Goal: Complete application form

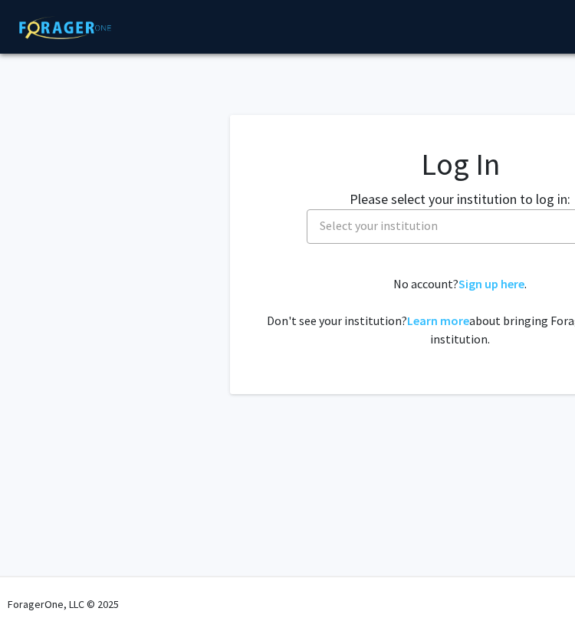
select select
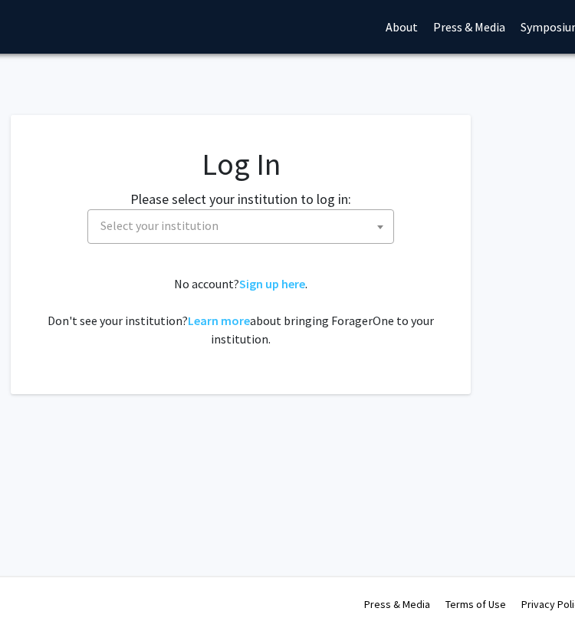
scroll to position [0, 227]
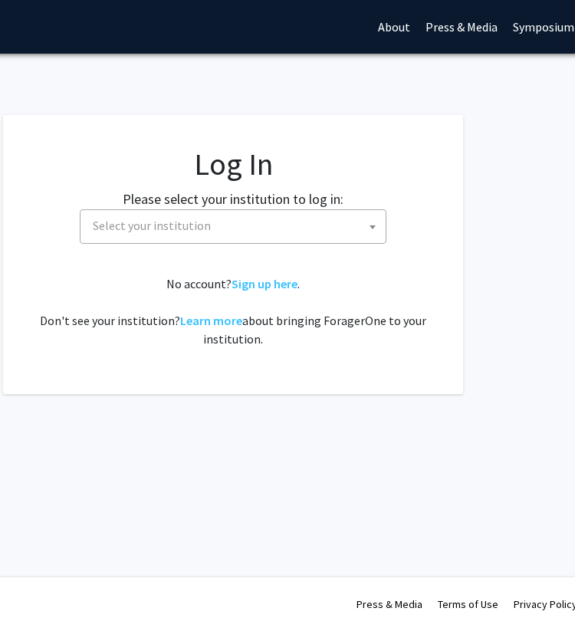
click at [324, 225] on span "Select your institution" at bounding box center [236, 225] width 299 height 31
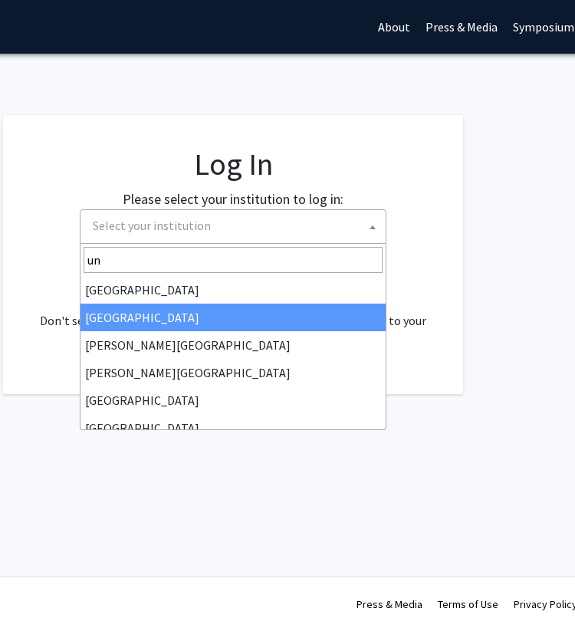
type input "u"
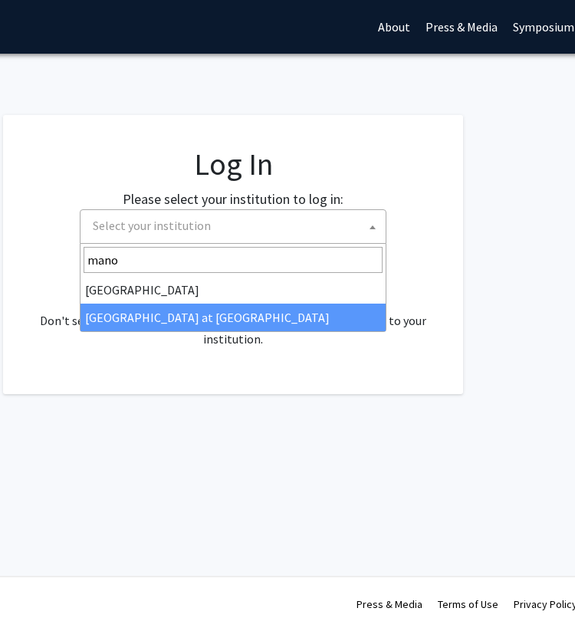
type input "manoa"
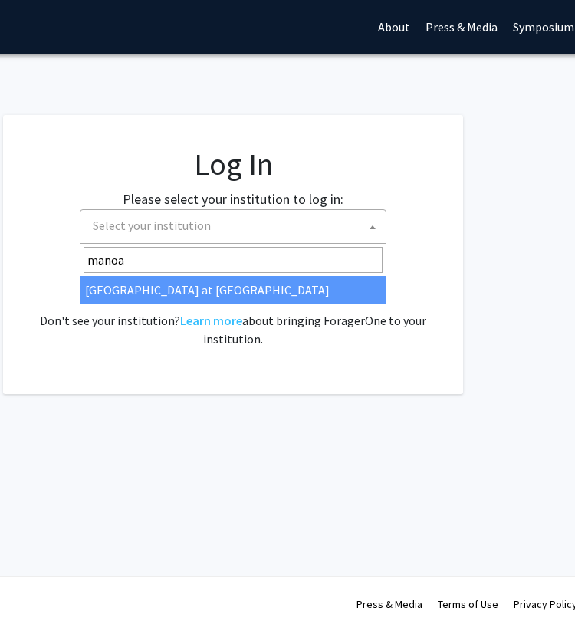
select select "18"
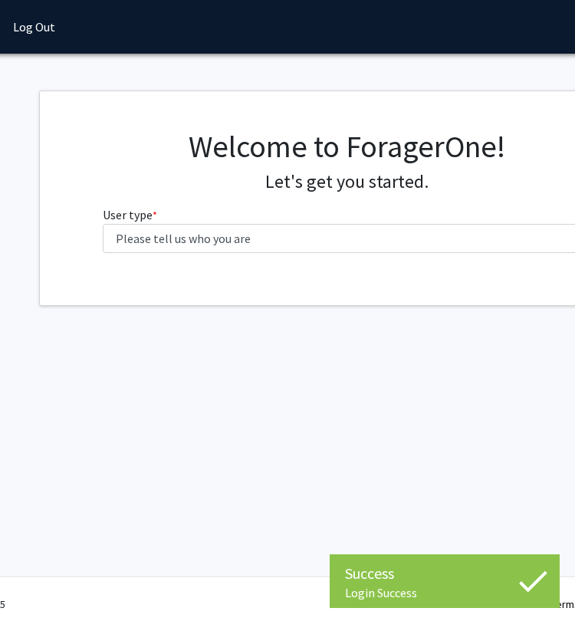
scroll to position [0, 126]
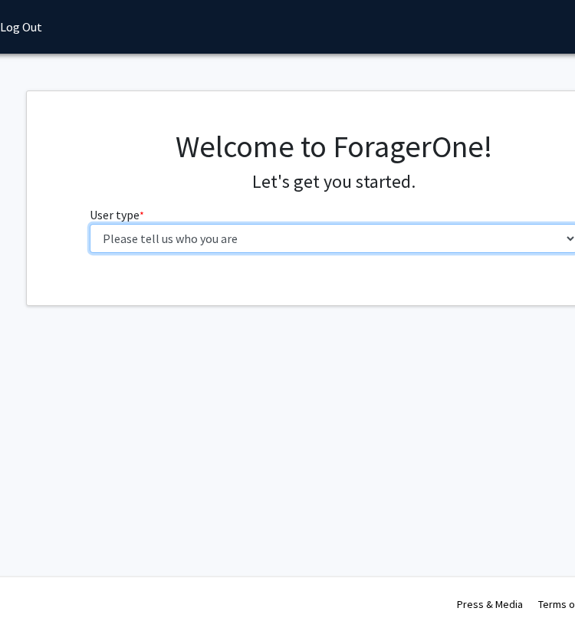
click at [271, 234] on select "Please tell us who you are Undergraduate Student Master's Student Doctoral Cand…" at bounding box center [334, 238] width 488 height 29
select select "1: undergrad"
click at [90, 224] on select "Please tell us who you are Undergraduate Student Master's Student Doctoral Cand…" at bounding box center [334, 238] width 488 height 29
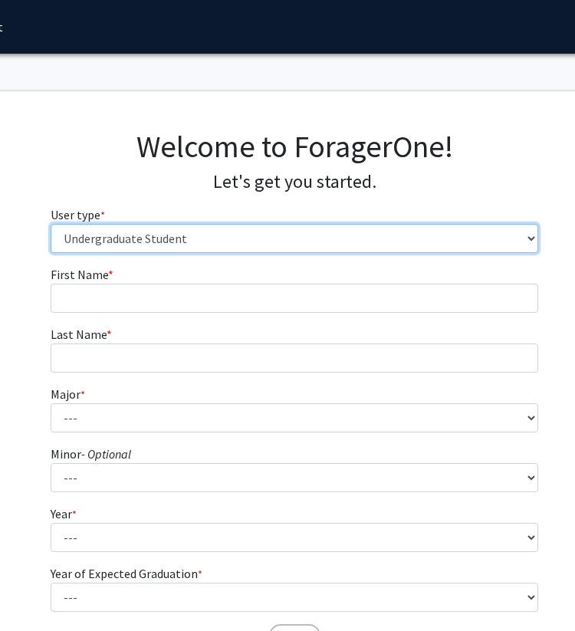
scroll to position [0, 176]
